Goal: Use online tool/utility: Utilize a website feature to perform a specific function

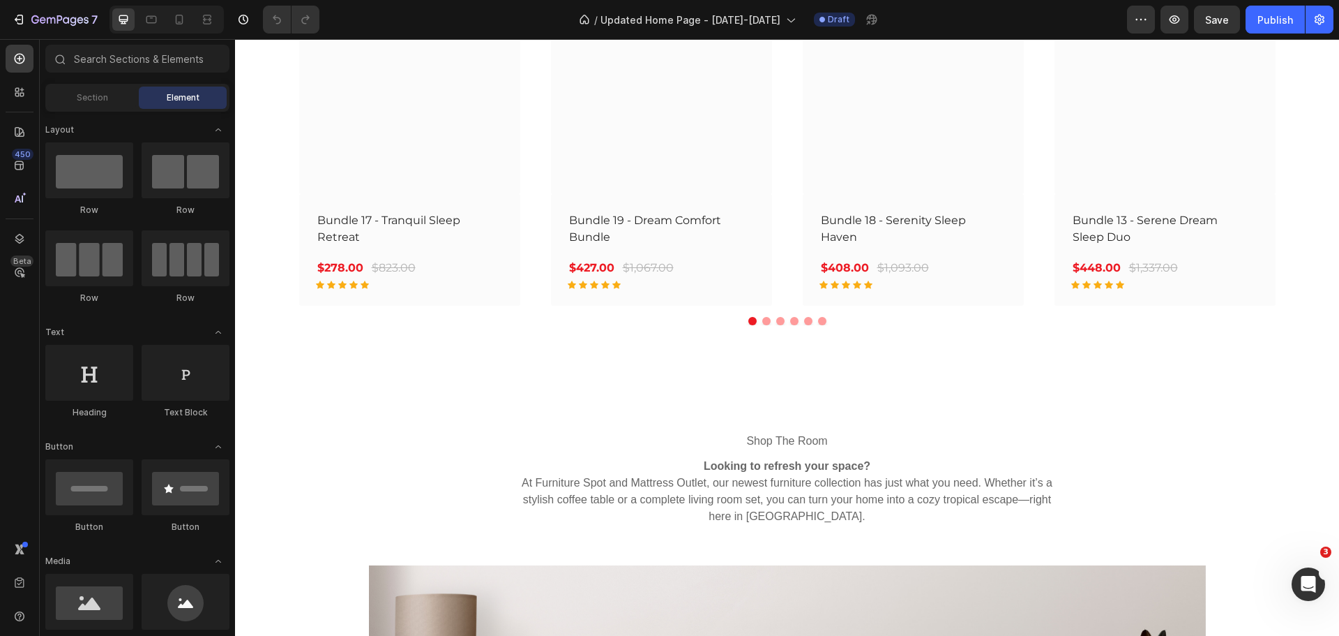
scroll to position [3209, 0]
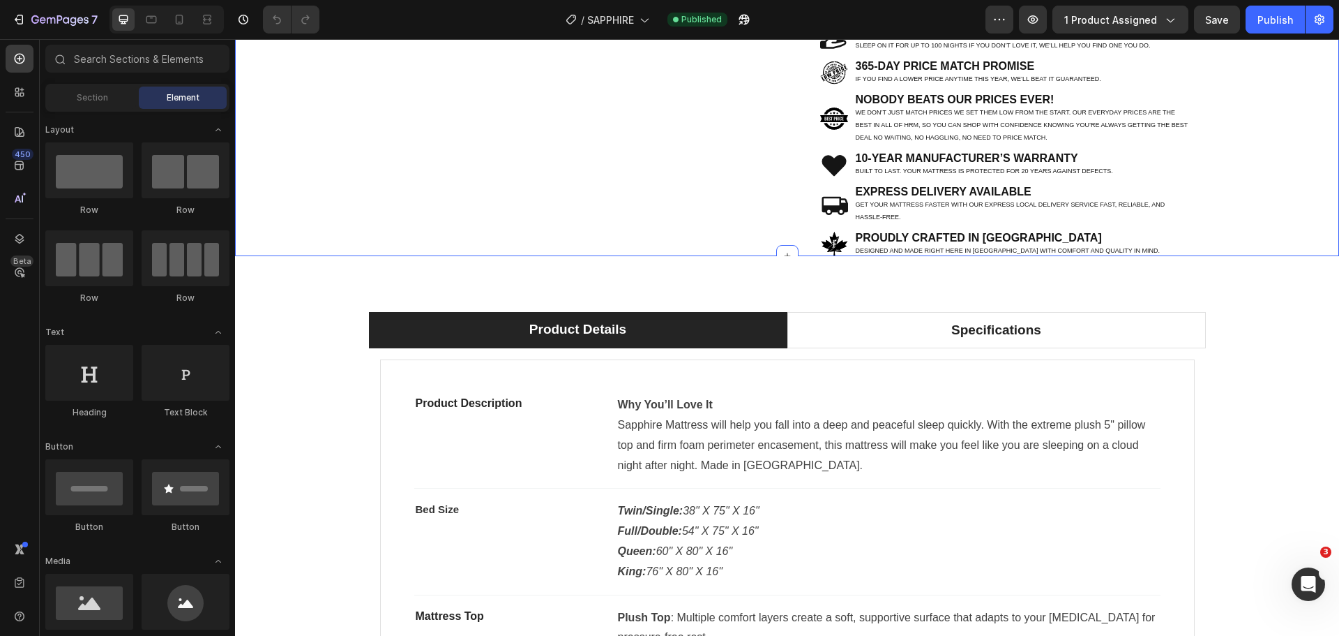
scroll to position [767, 0]
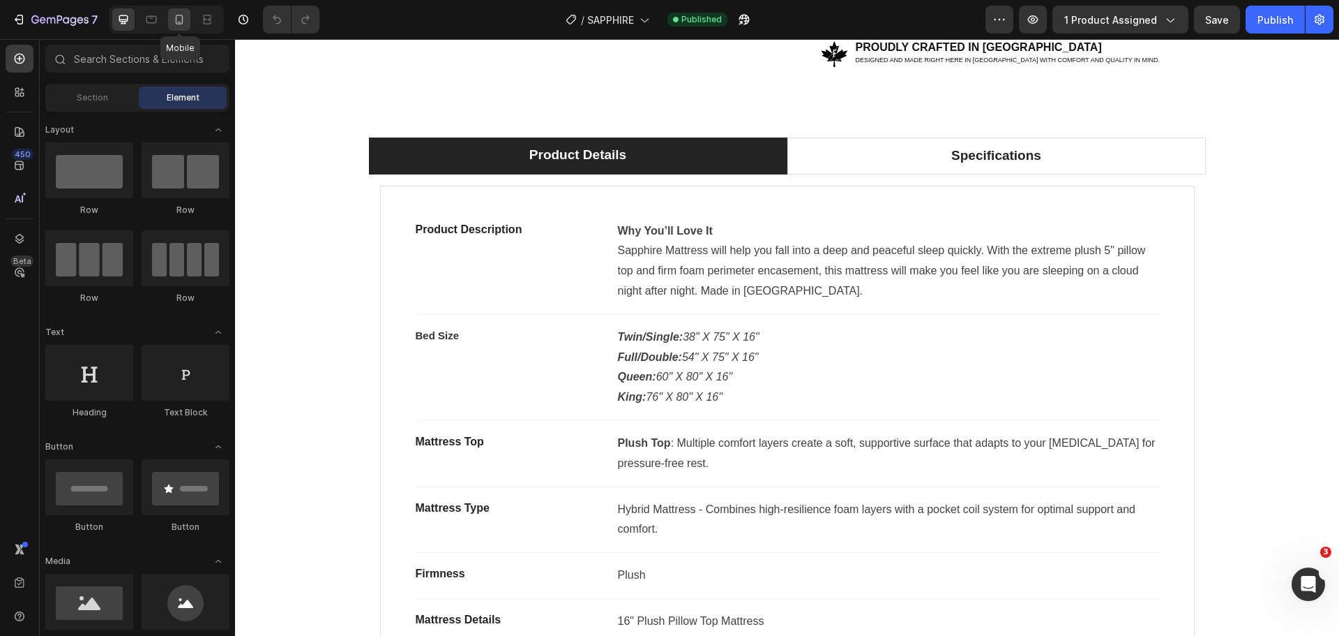
click at [184, 21] on icon at bounding box center [179, 20] width 14 height 14
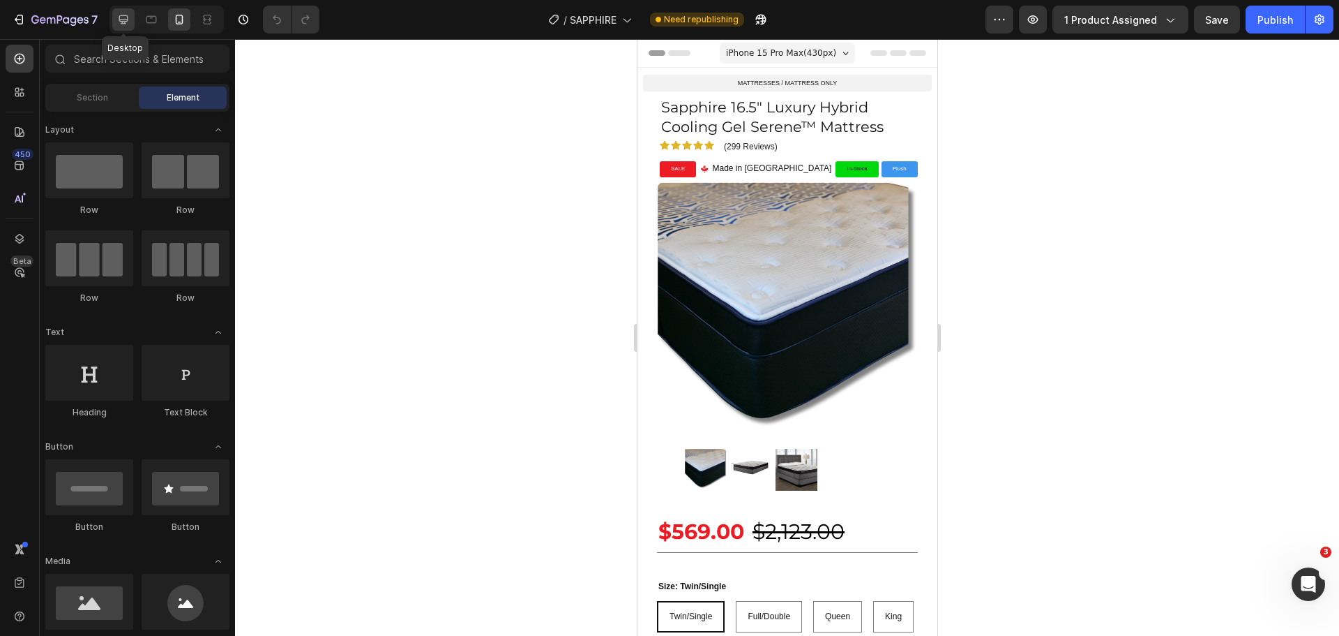
click at [114, 19] on div at bounding box center [123, 19] width 22 height 22
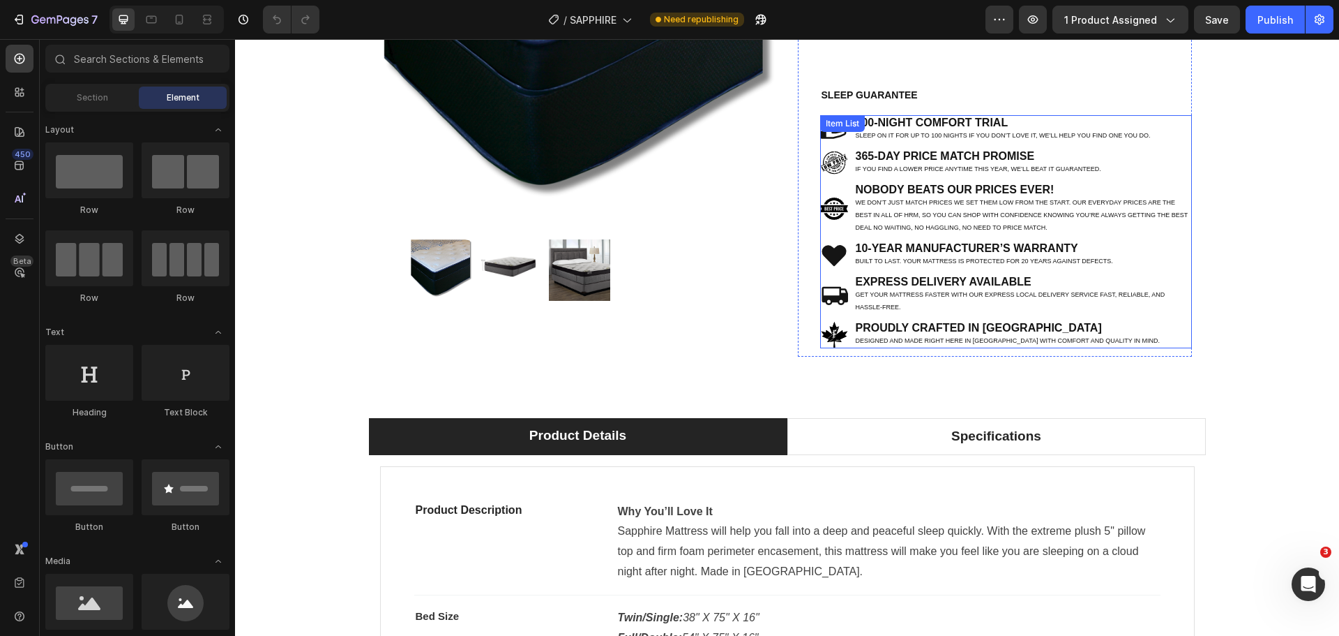
scroll to position [628, 0]
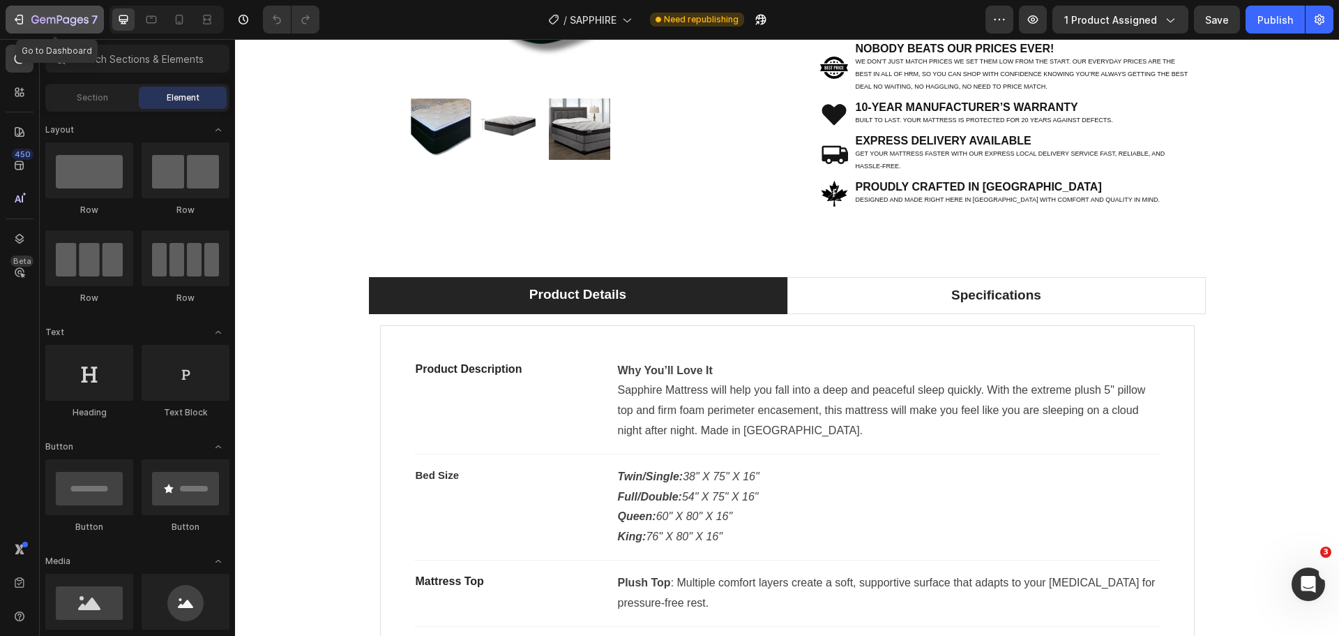
click at [60, 15] on icon "button" at bounding box center [59, 21] width 57 height 12
